Goal: Task Accomplishment & Management: Use online tool/utility

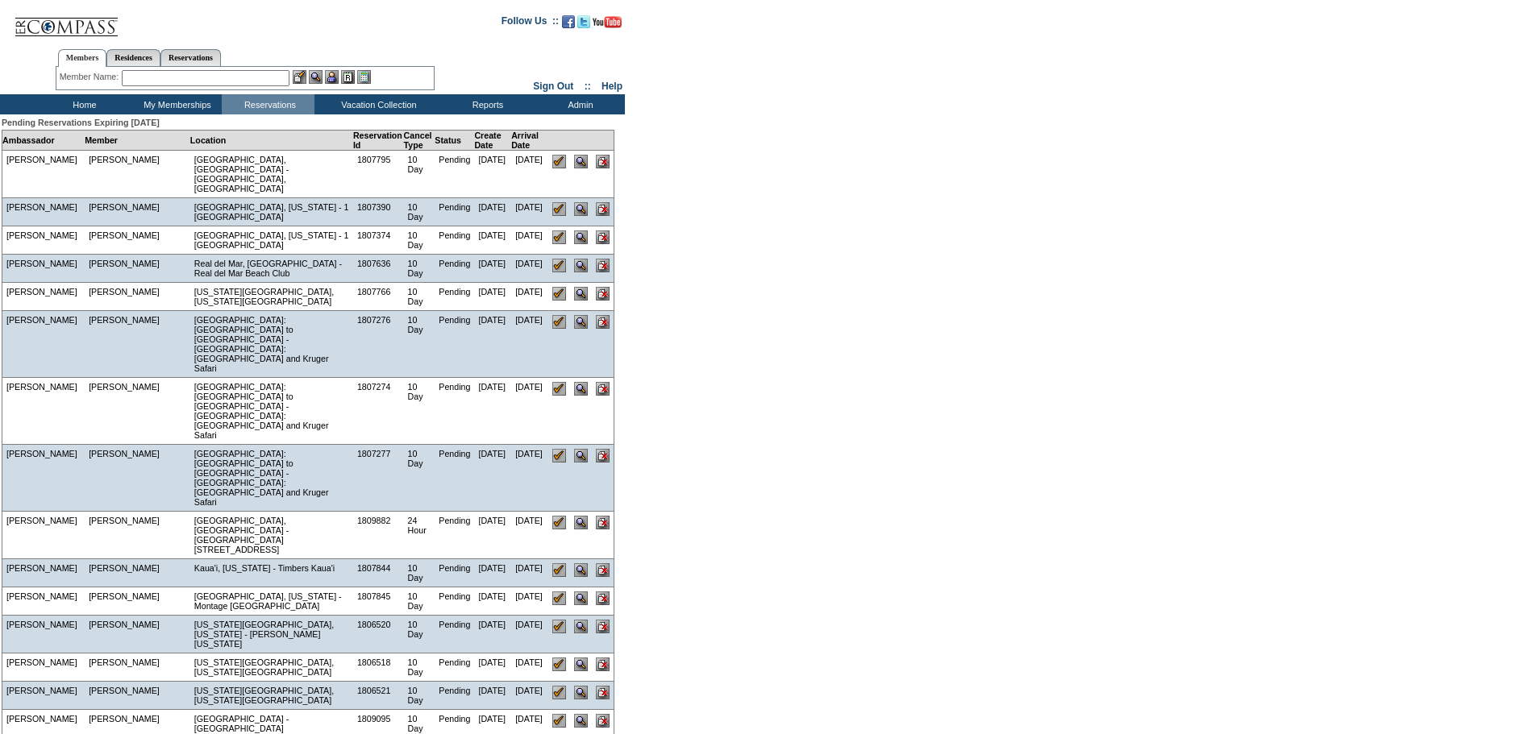
drag, startPoint x: 559, startPoint y: 223, endPoint x: 853, endPoint y: 50, distance: 340.8
click at [559, 231] on input "image" at bounding box center [559, 238] width 14 height 14
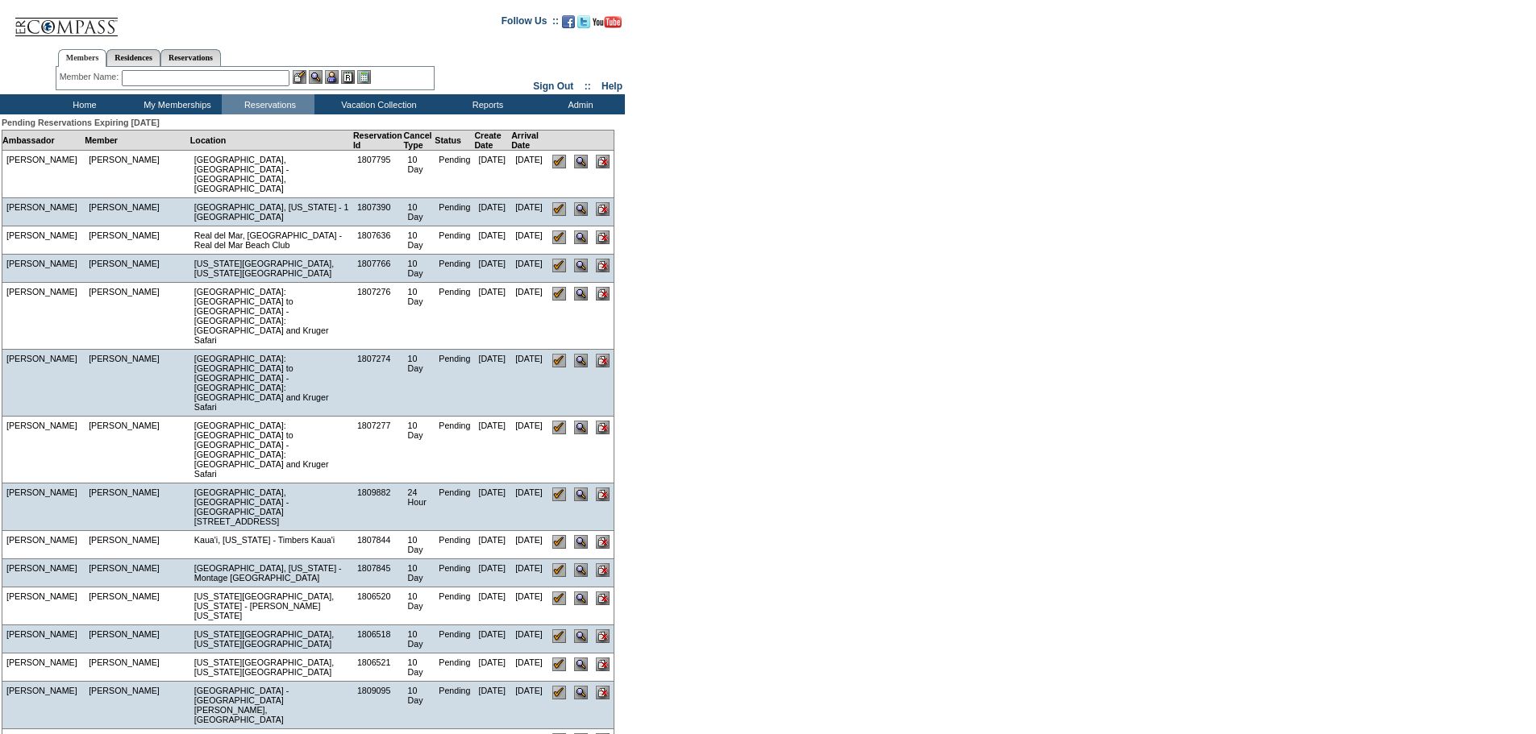
click at [161, 75] on input "text" at bounding box center [206, 78] width 168 height 16
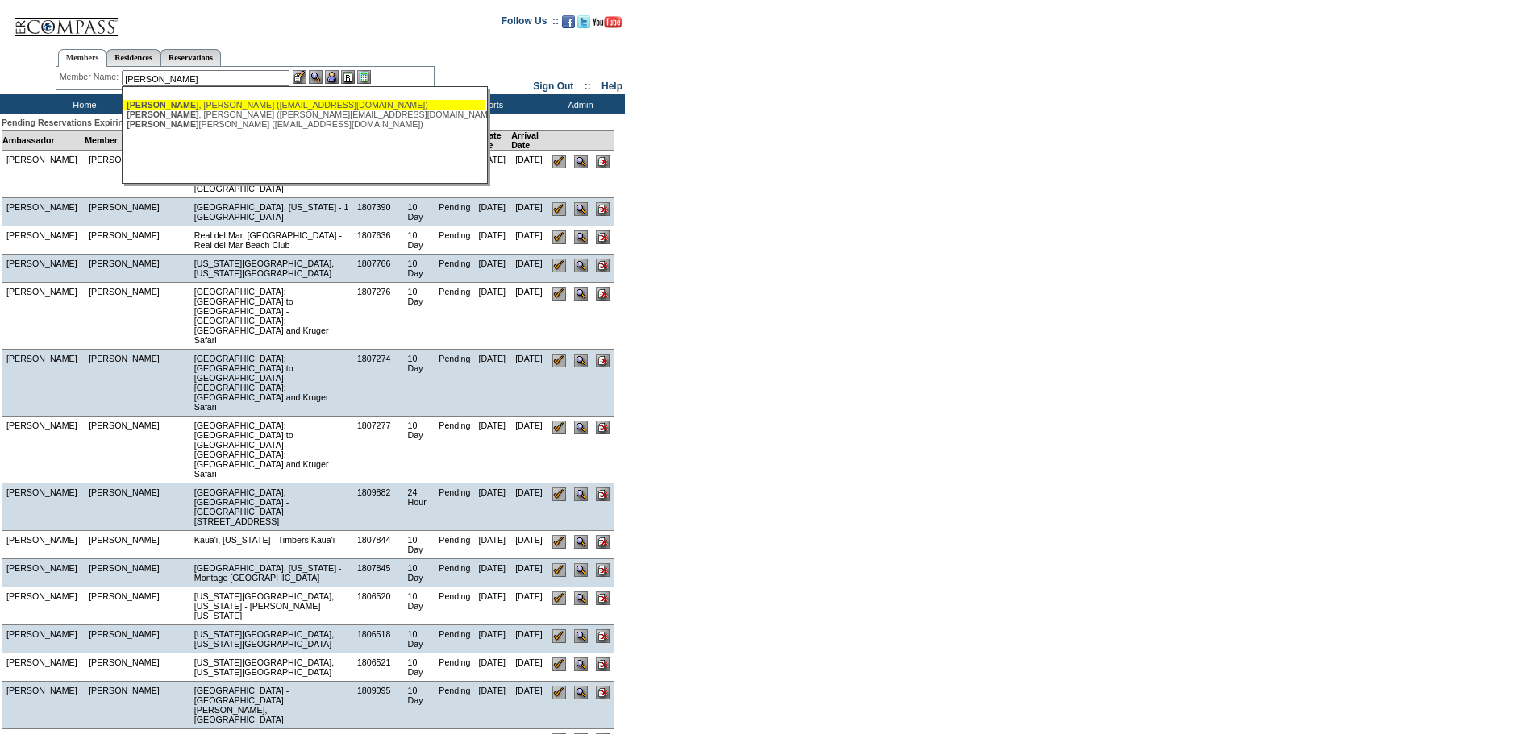
click at [204, 107] on div "Valdes , Federico (fva@aer.com.mx)" at bounding box center [304, 105] width 355 height 10
type input "Valdes, Federico (fva@aer.com.mx)"
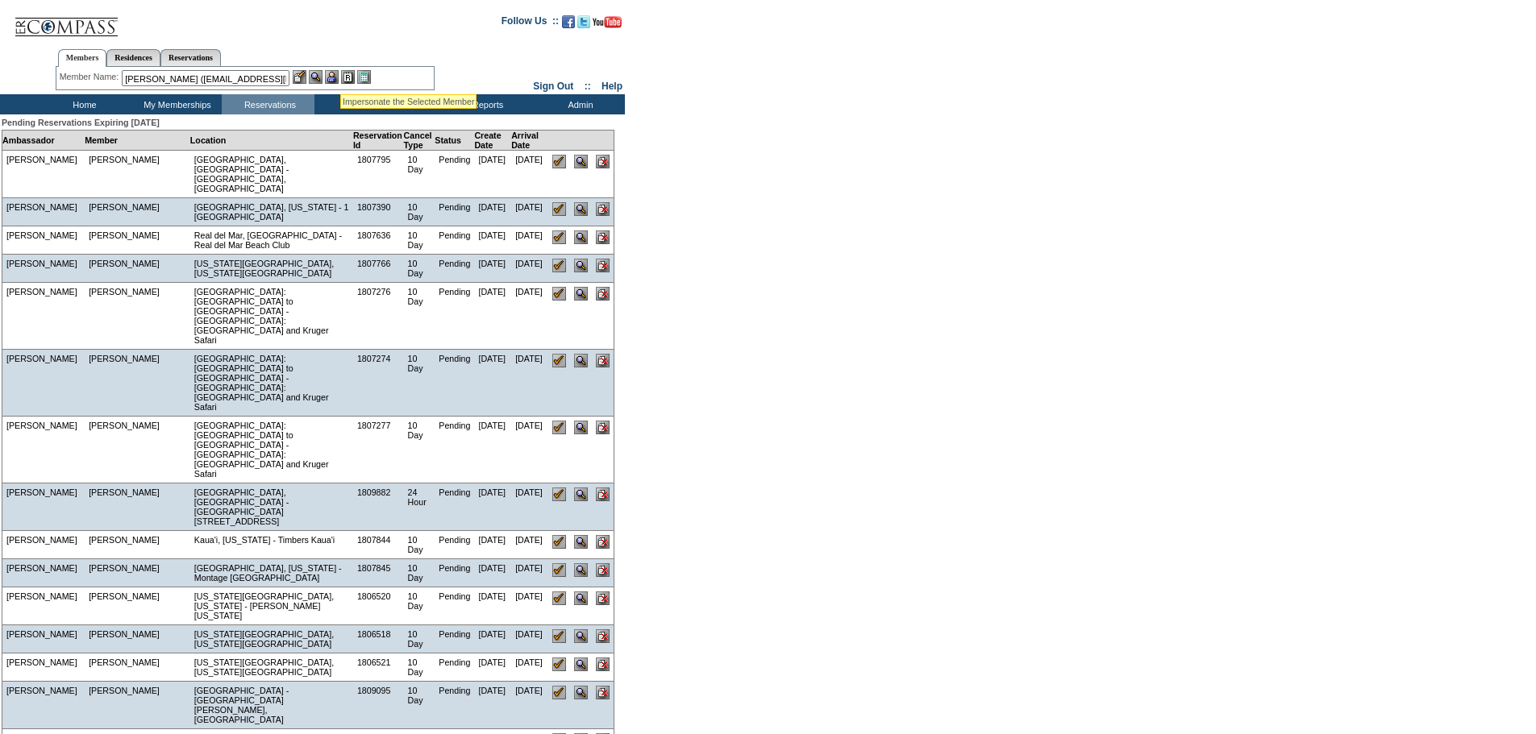
click at [339, 74] on img at bounding box center [332, 77] width 14 height 14
click at [318, 73] on img at bounding box center [316, 77] width 14 height 14
